Goal: Transaction & Acquisition: Purchase product/service

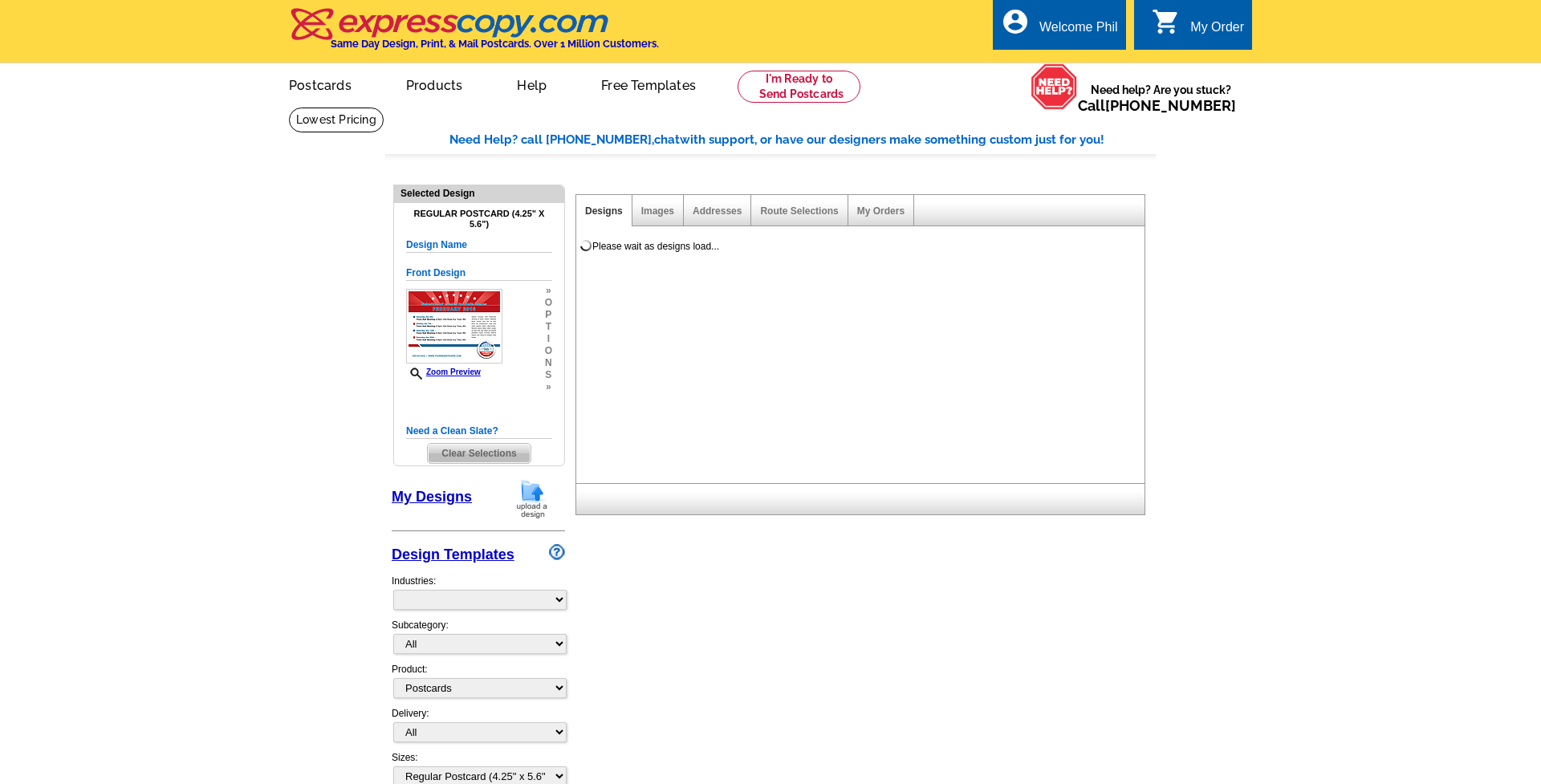
select select "1"
select select "back"
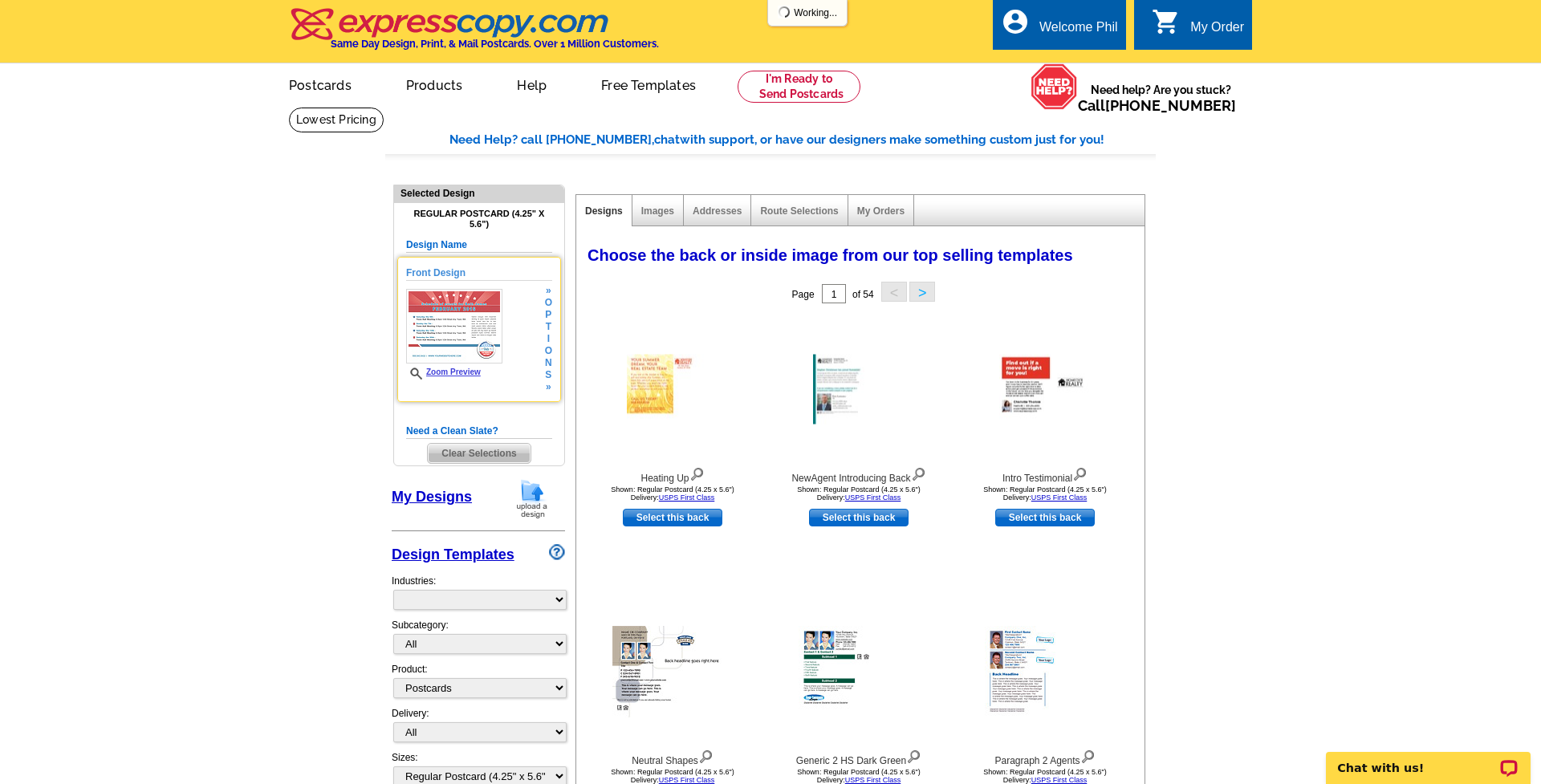
select select "785"
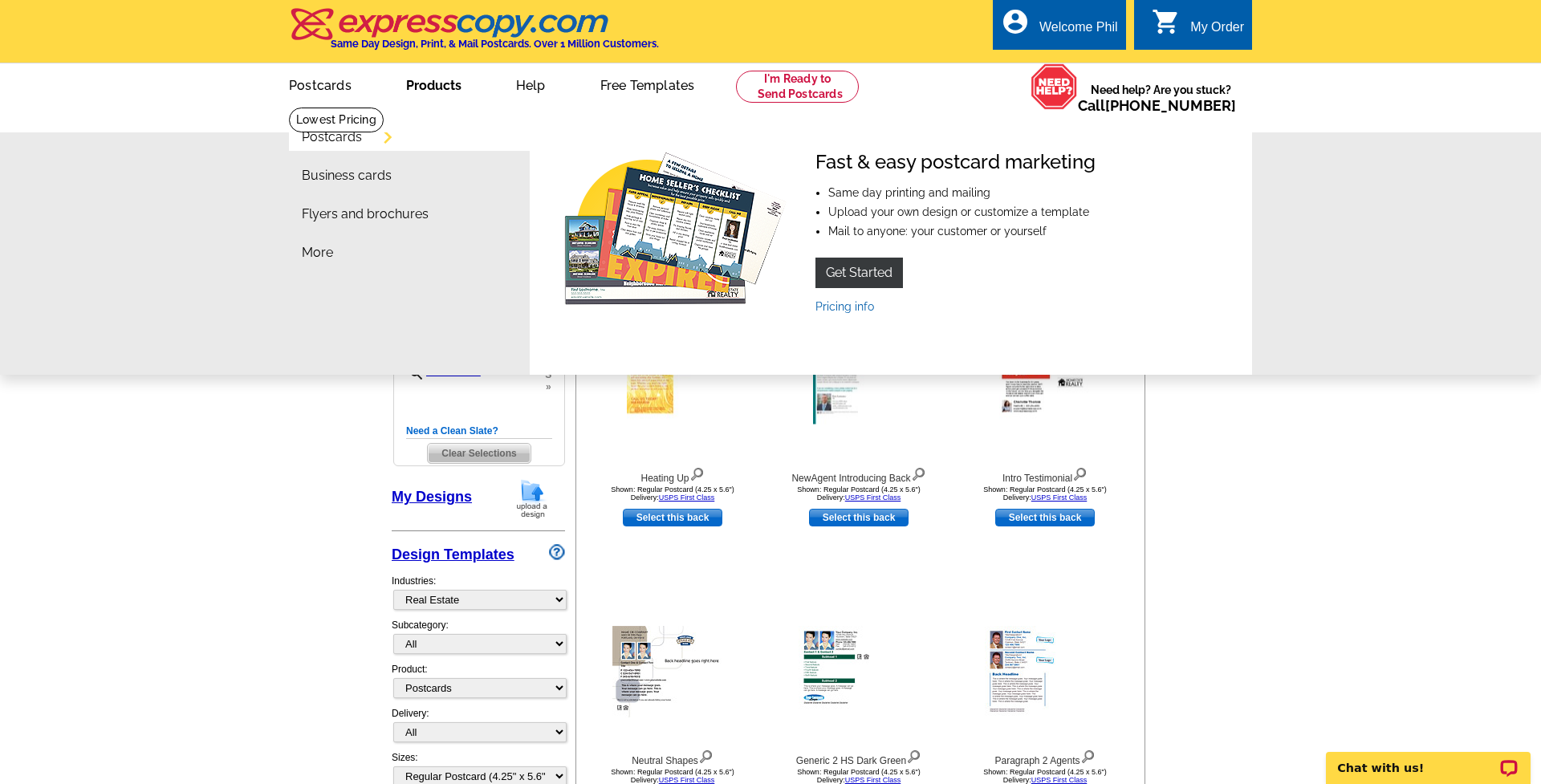
click at [350, 136] on link "Postcards" at bounding box center [332, 137] width 60 height 13
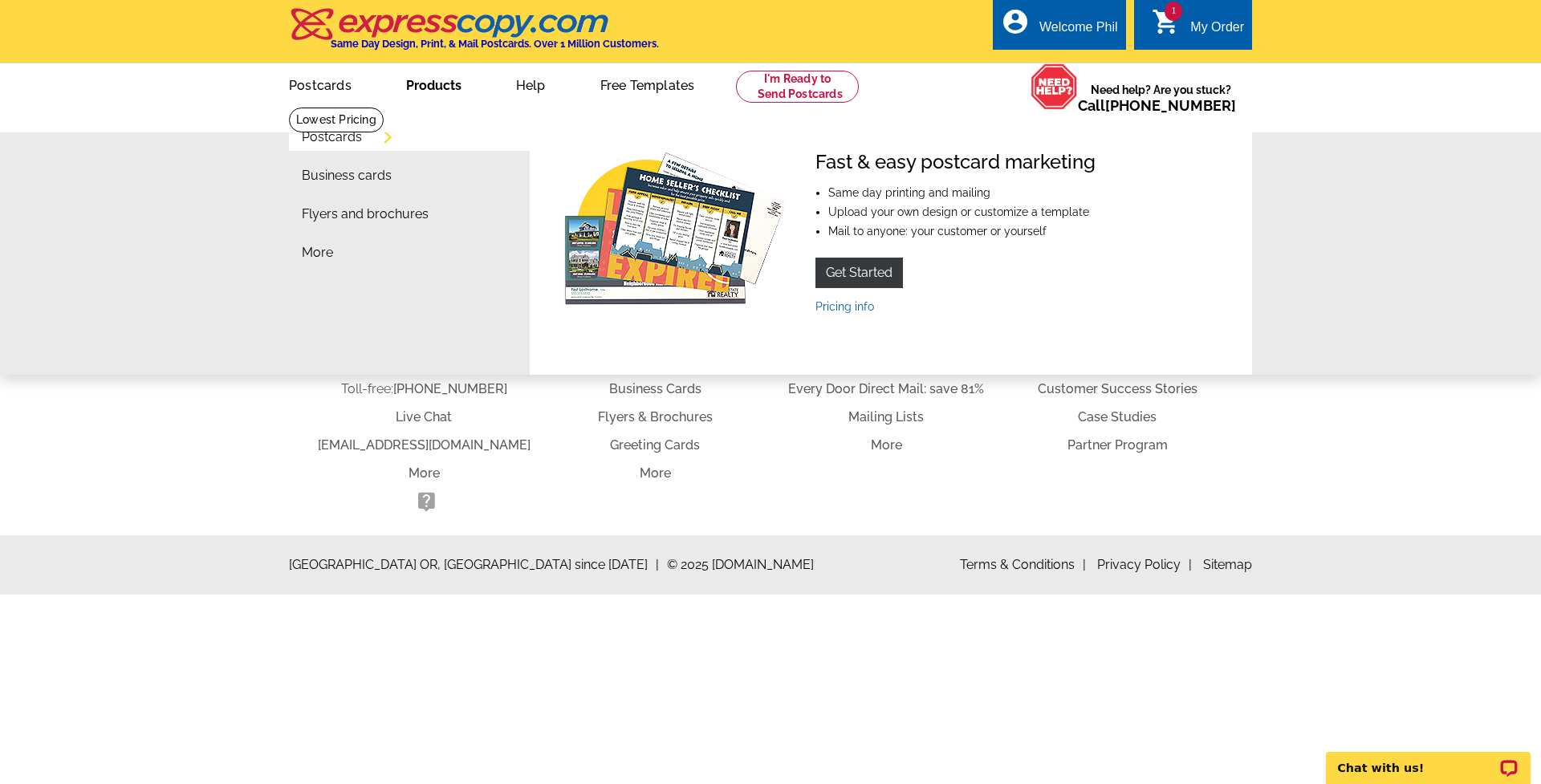
click at [338, 137] on link "Postcards" at bounding box center [332, 137] width 60 height 13
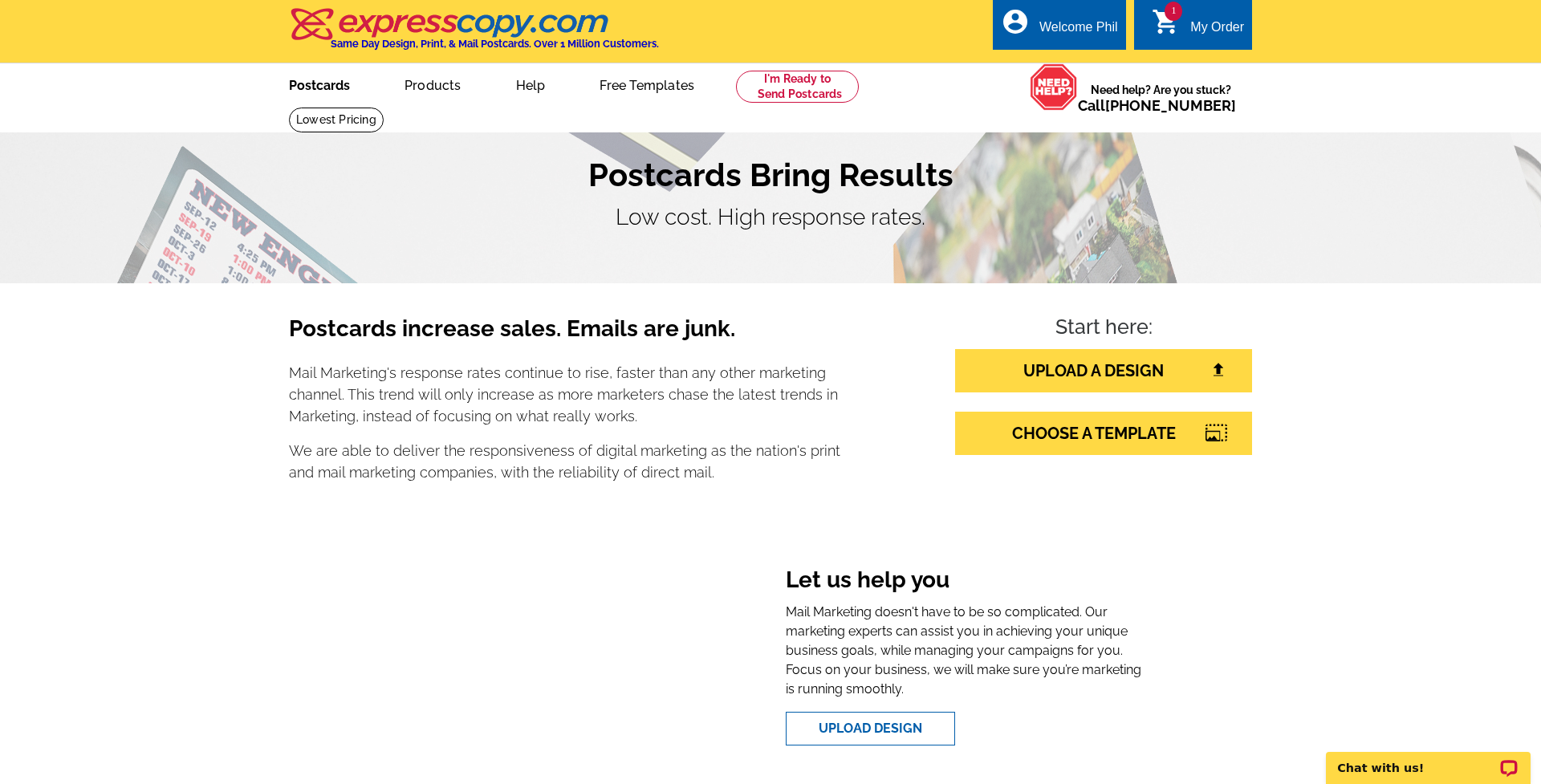
click at [330, 85] on link "Postcards" at bounding box center [319, 83] width 113 height 38
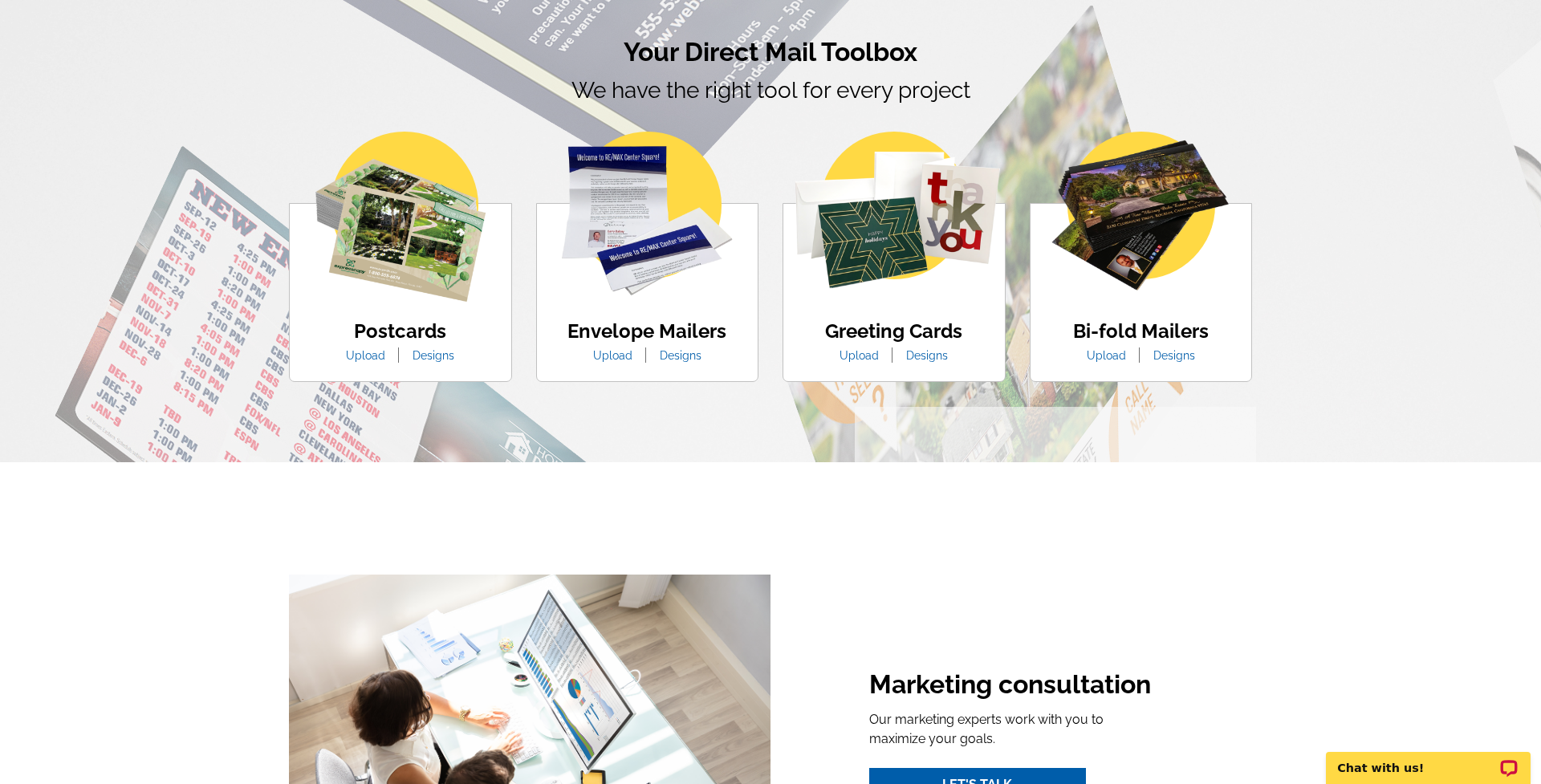
scroll to position [926, 0]
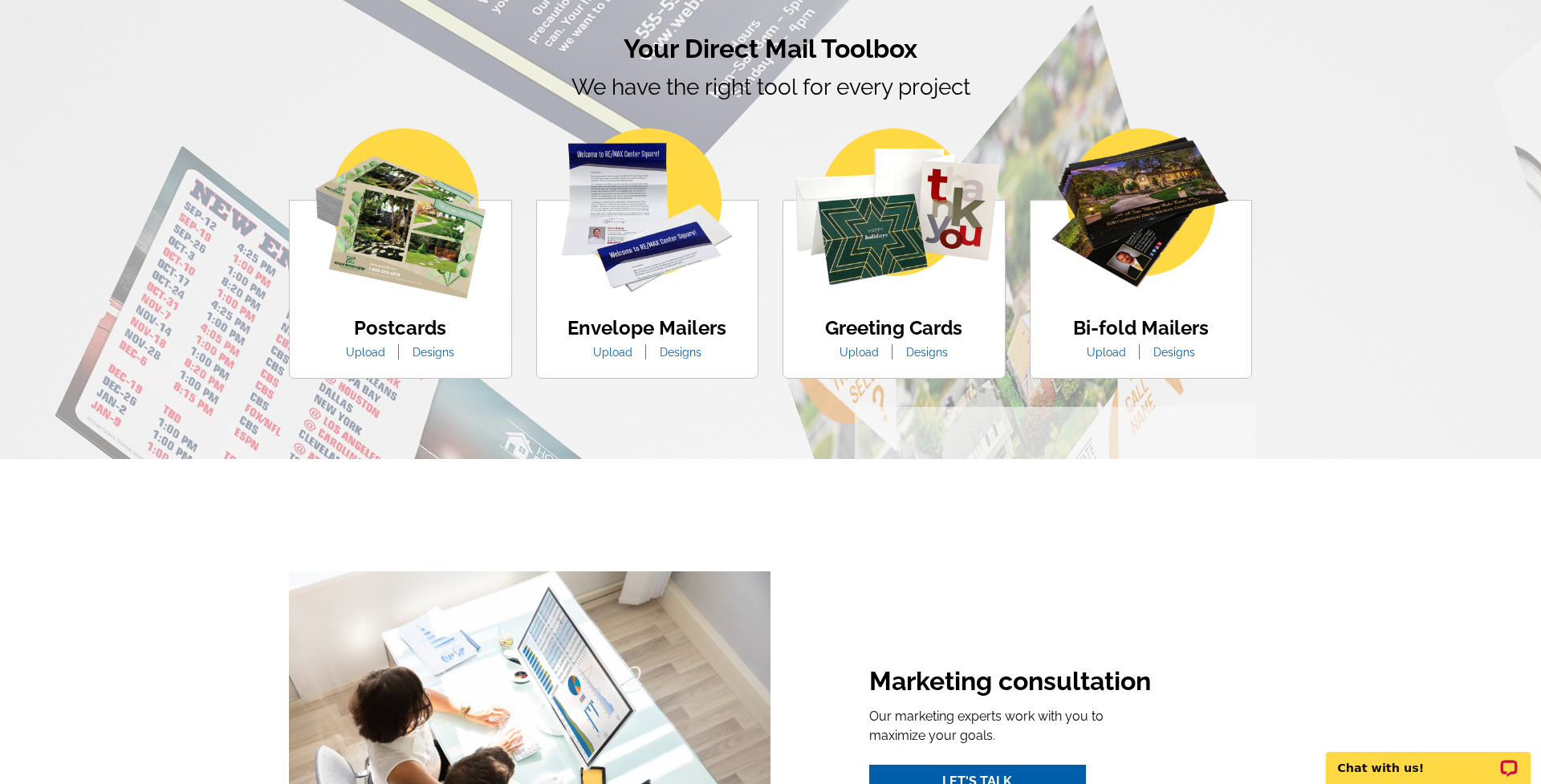
click at [441, 355] on link "Designs" at bounding box center [434, 352] width 66 height 13
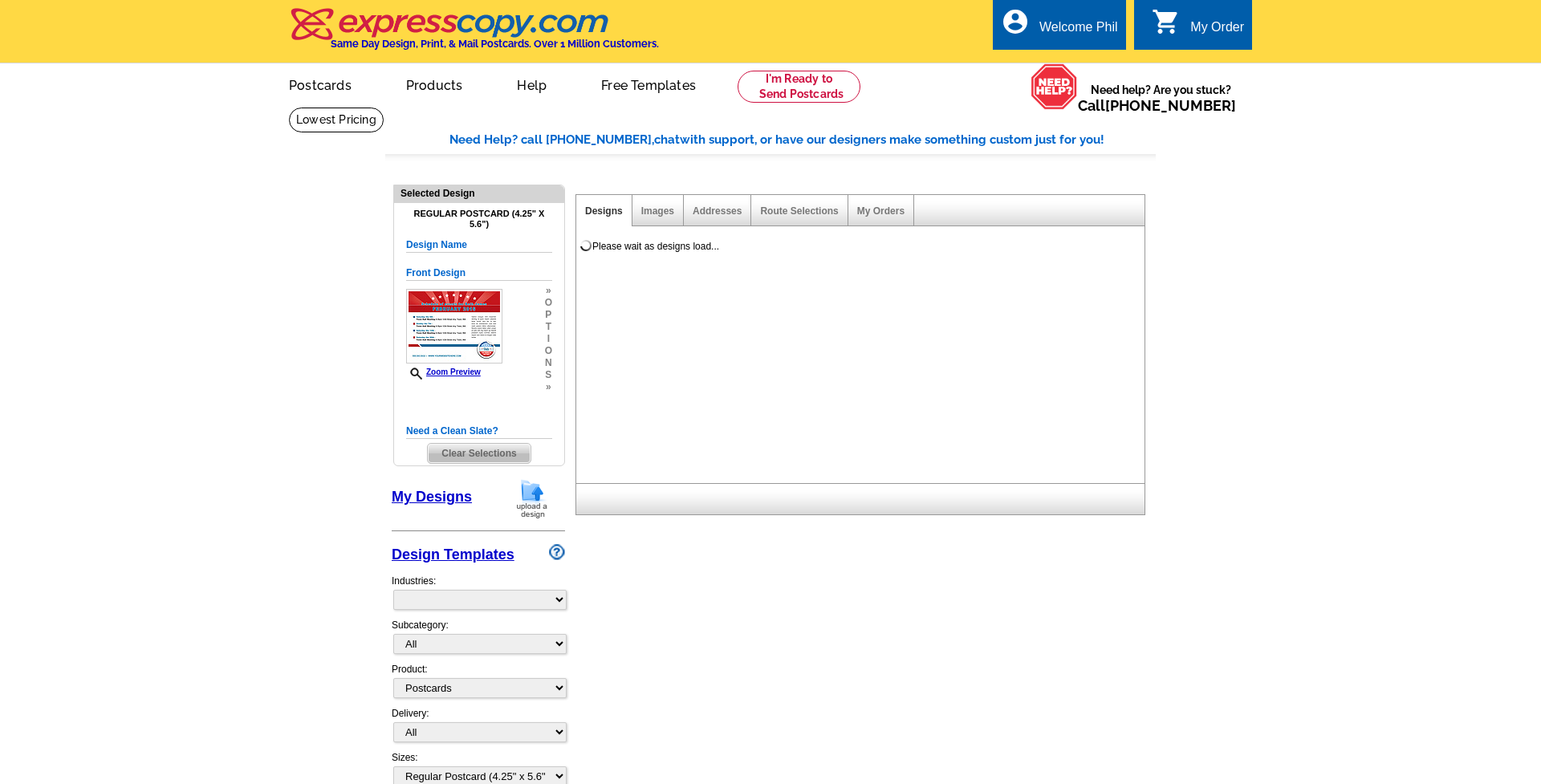
select select "1"
select select "back"
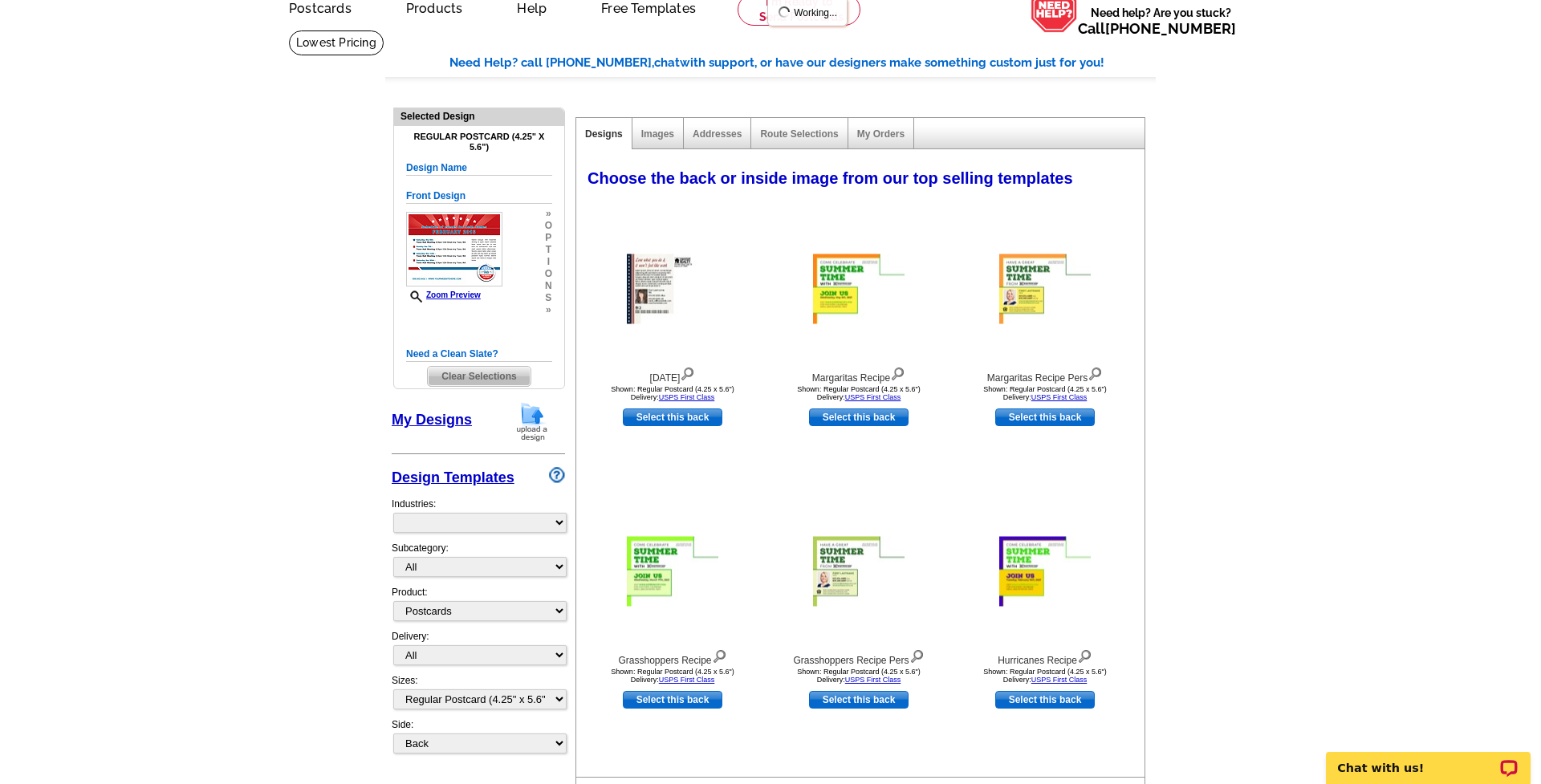
select select "971"
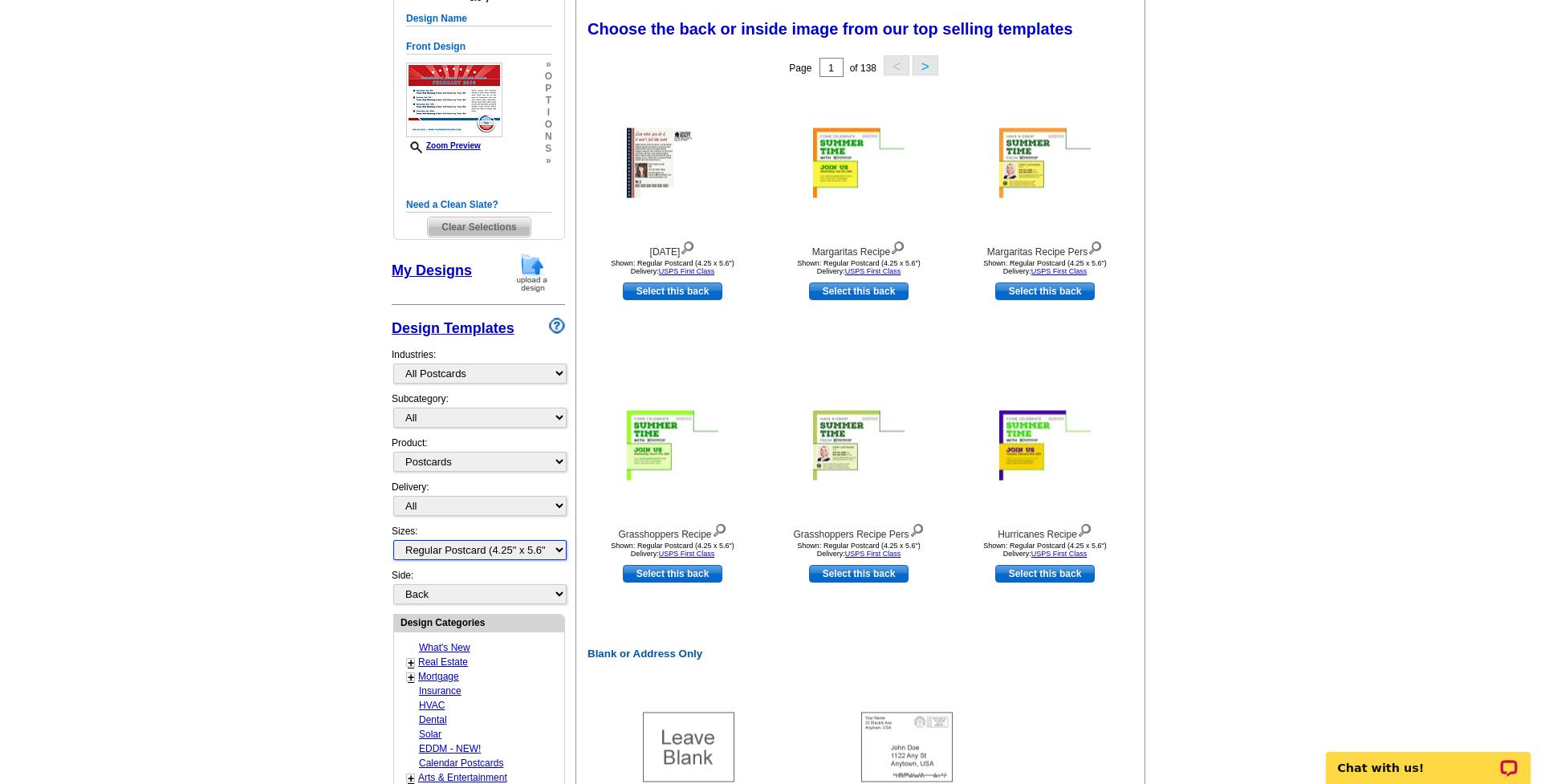
scroll to position [225, 0]
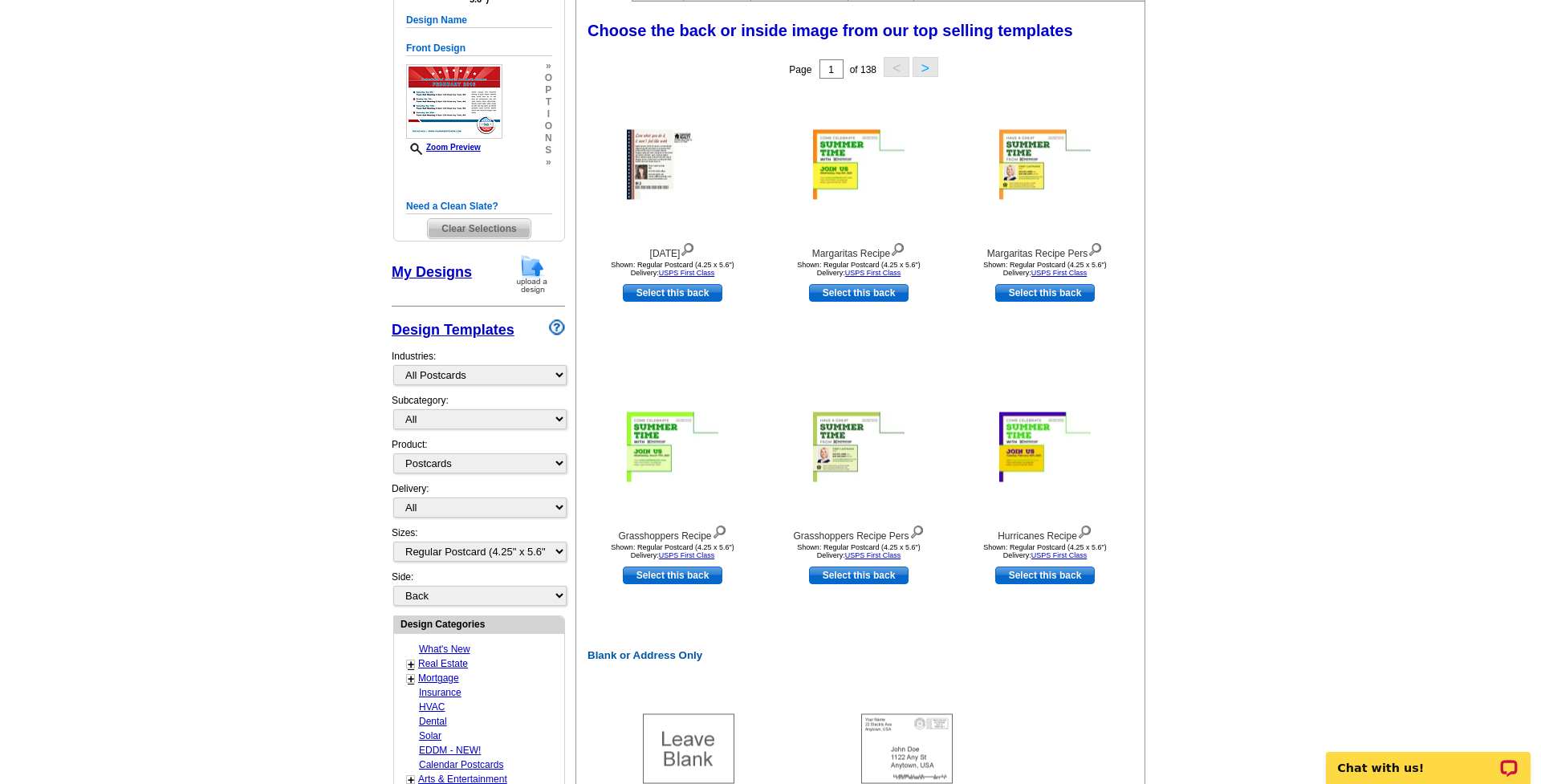
click at [472, 332] on link "Design Templates" at bounding box center [453, 330] width 123 height 16
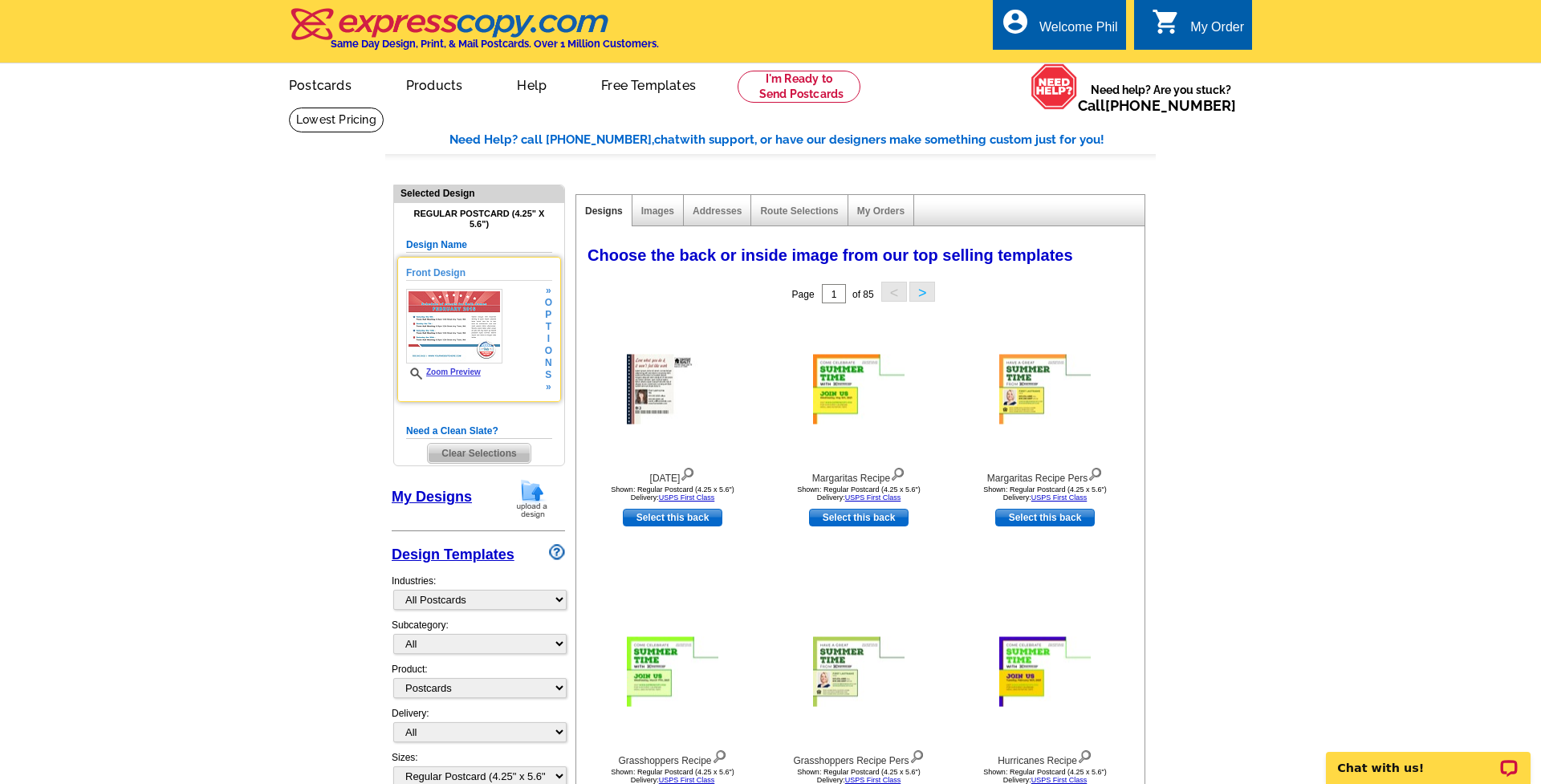
scroll to position [0, 0]
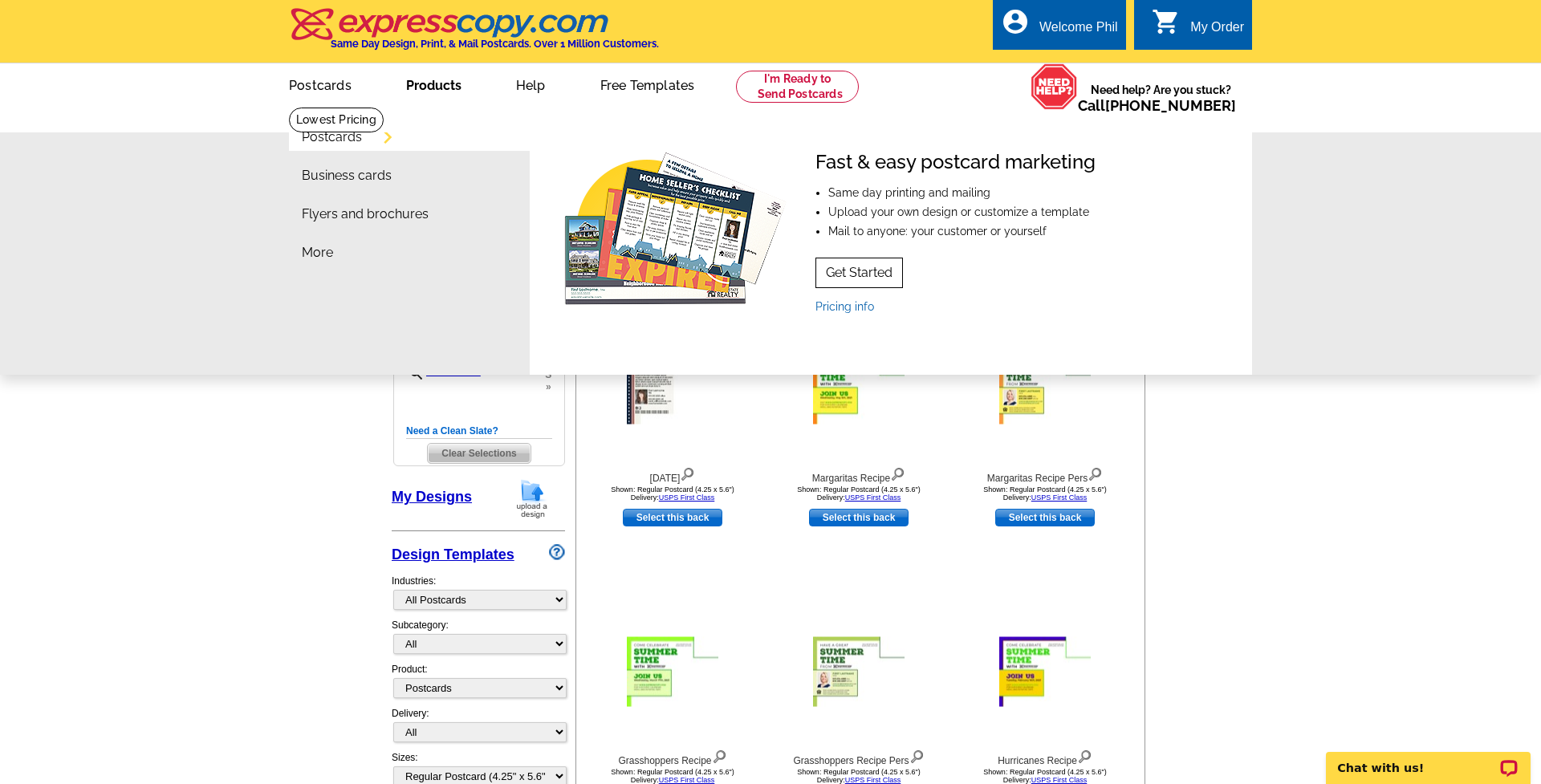
click at [862, 265] on link "Get Started" at bounding box center [859, 273] width 87 height 30
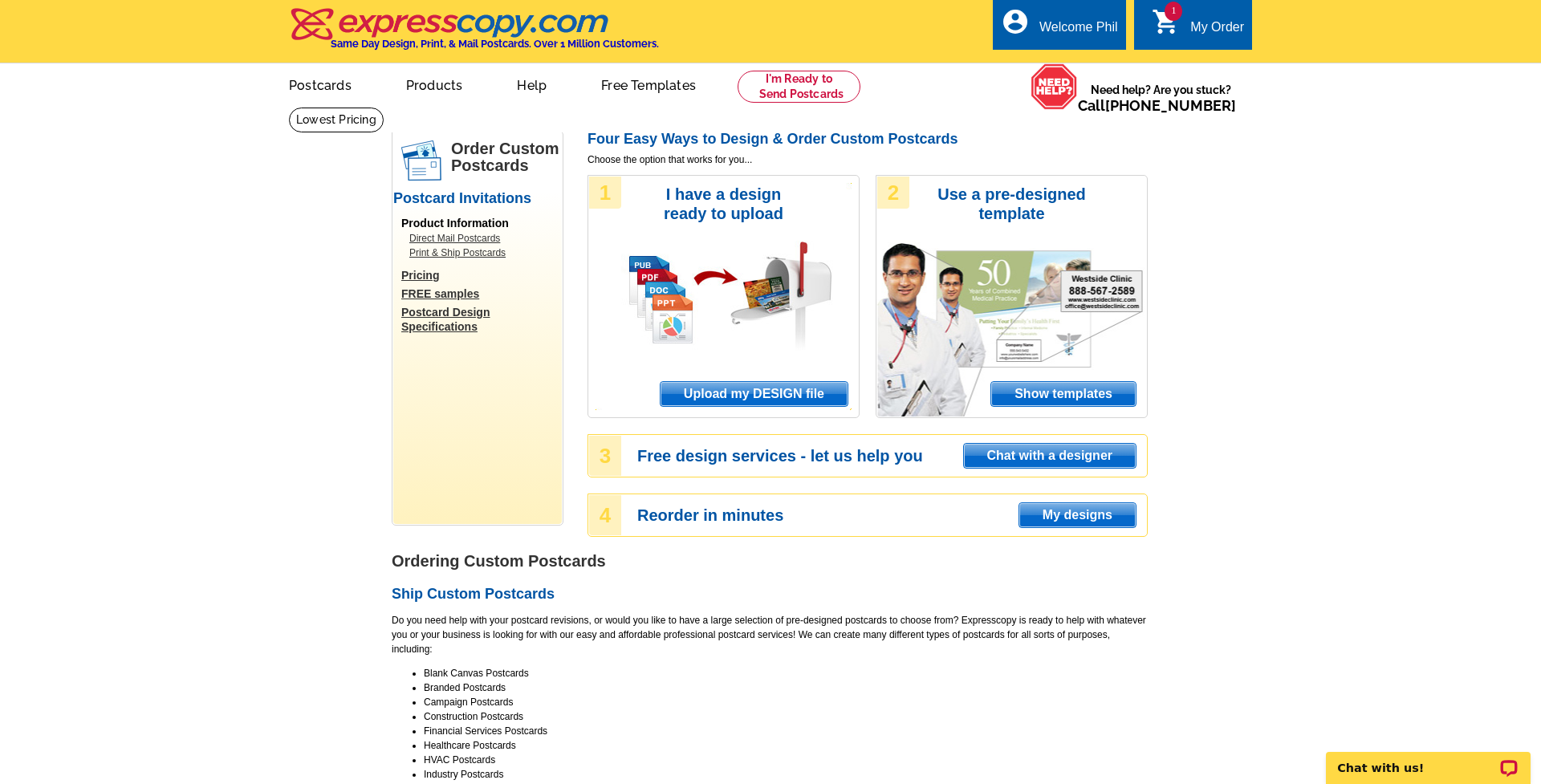
click at [444, 309] on link "Postcard Design Specifications" at bounding box center [481, 319] width 160 height 29
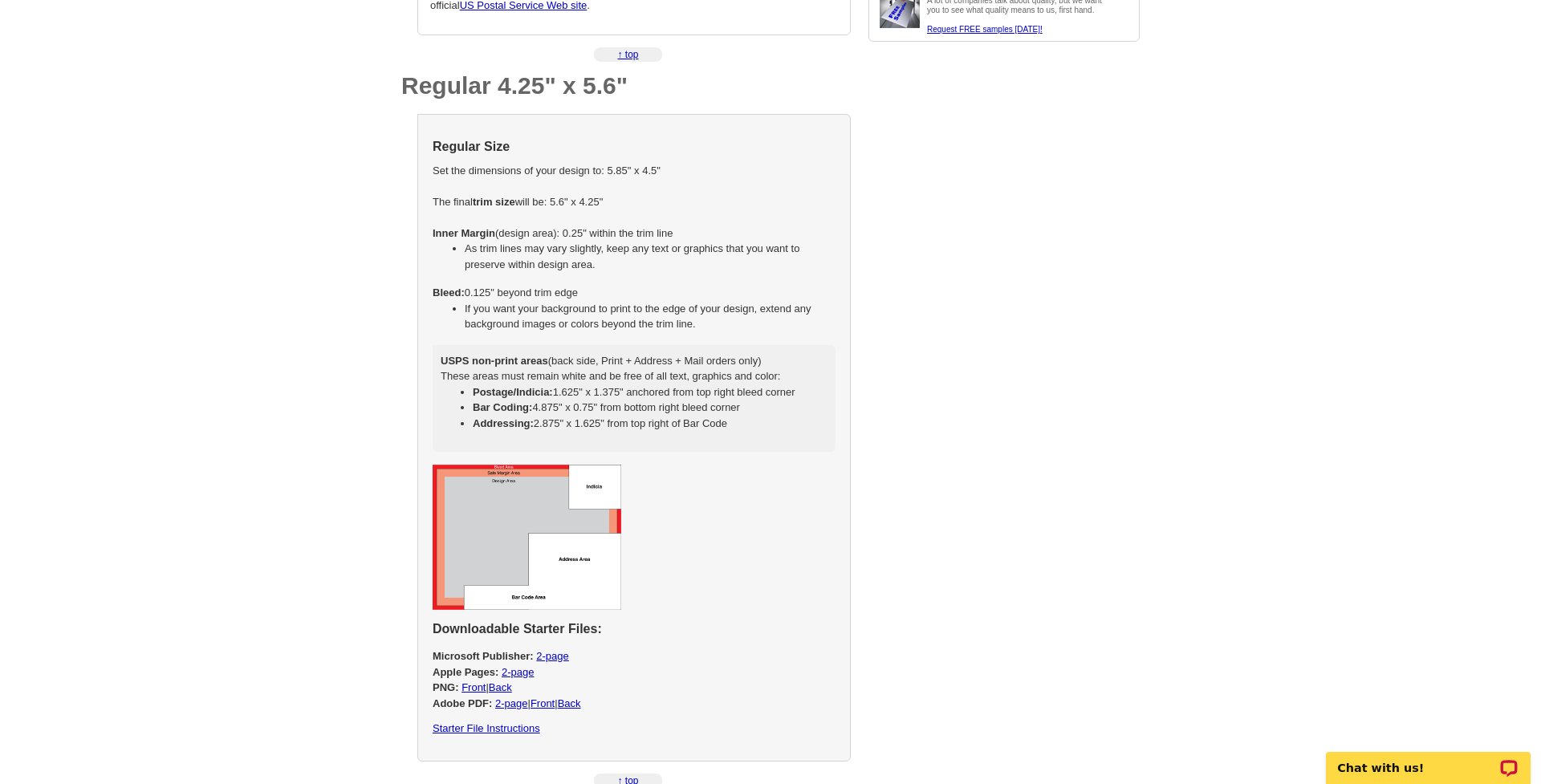
scroll to position [843, 0]
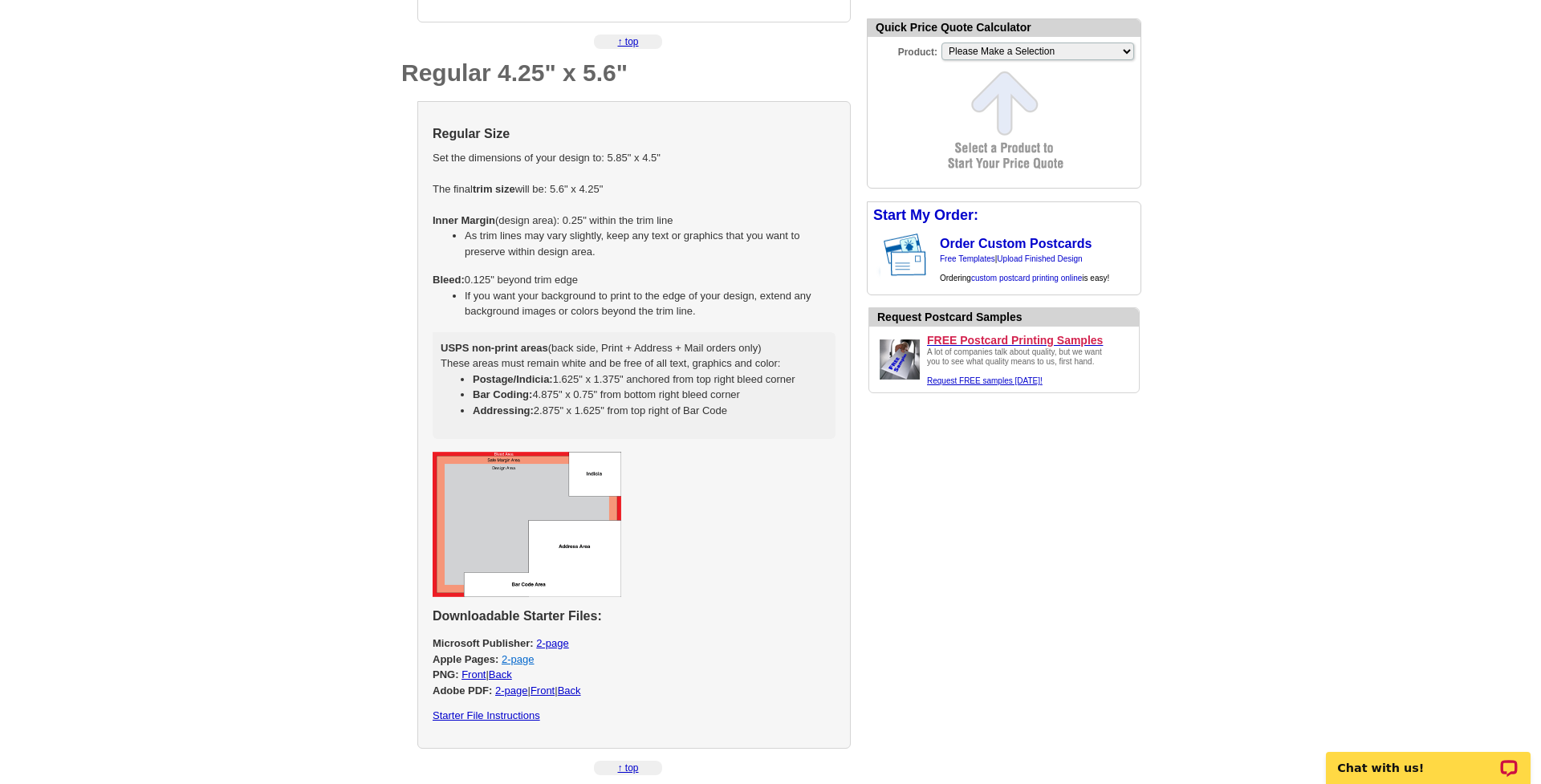
click at [522, 653] on link "2-page" at bounding box center [517, 659] width 32 height 12
select select "1"
